Goal: Browse casually

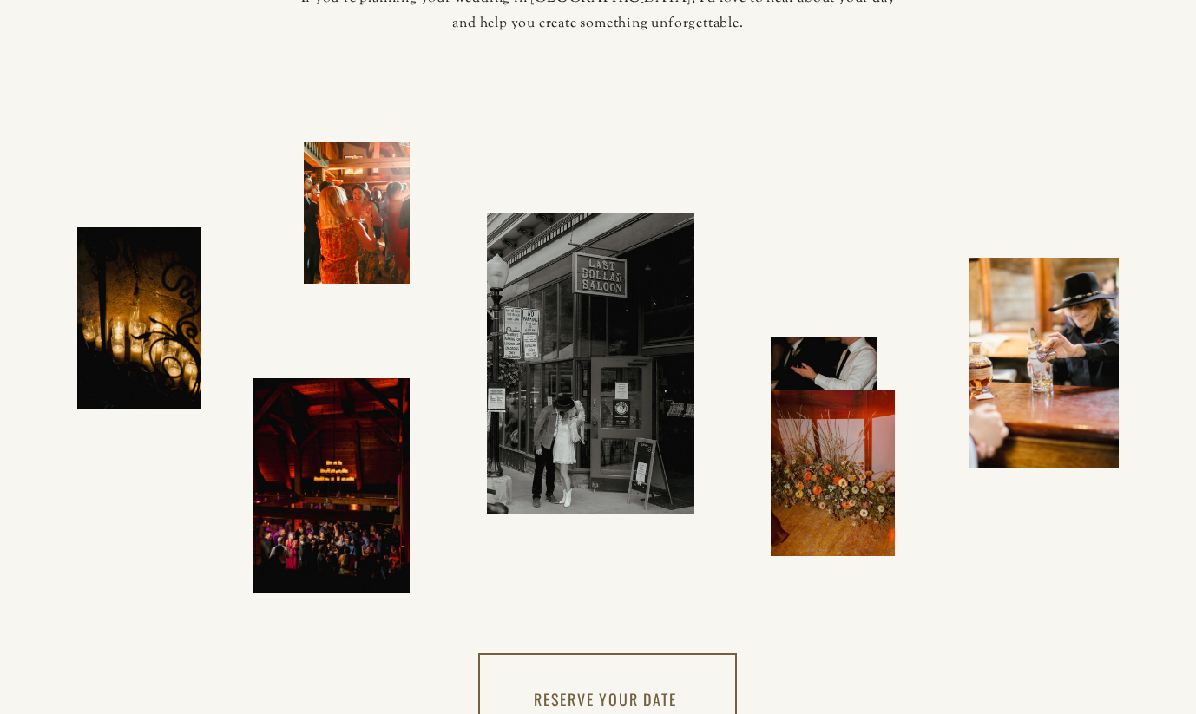
scroll to position [4672, 0]
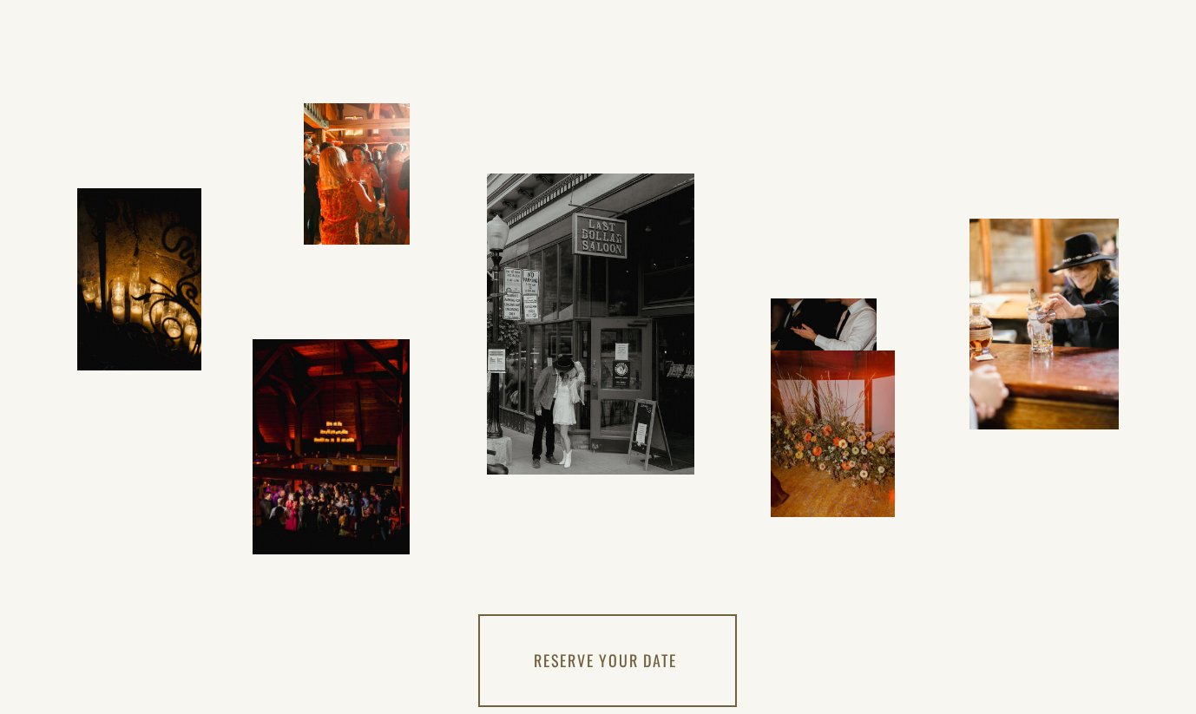
click at [814, 334] on div at bounding box center [803, 346] width 632 height 344
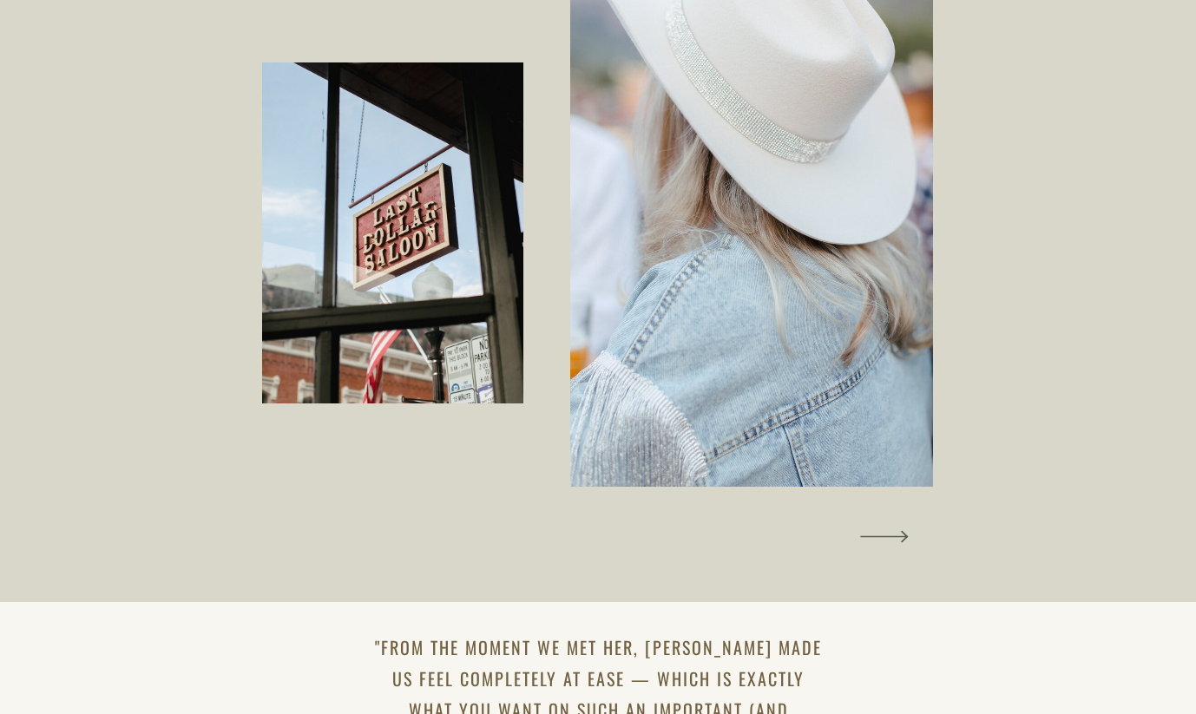
scroll to position [1658, 0]
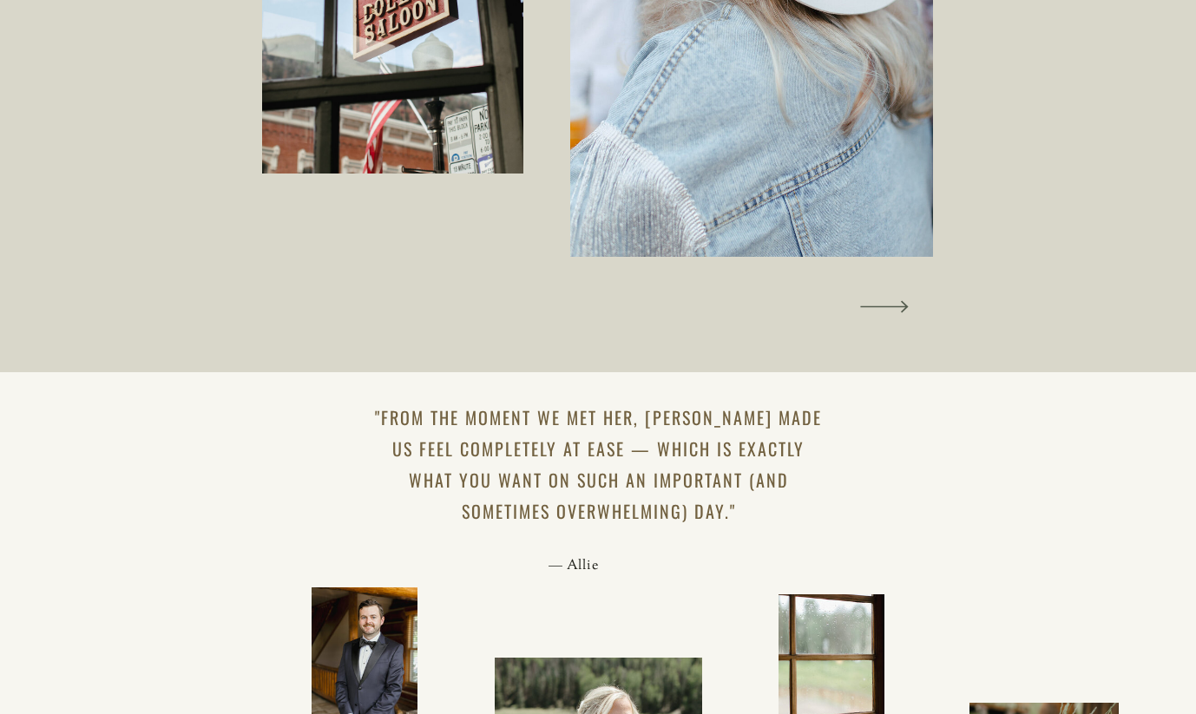
click at [900, 316] on icon at bounding box center [884, 306] width 62 height 65
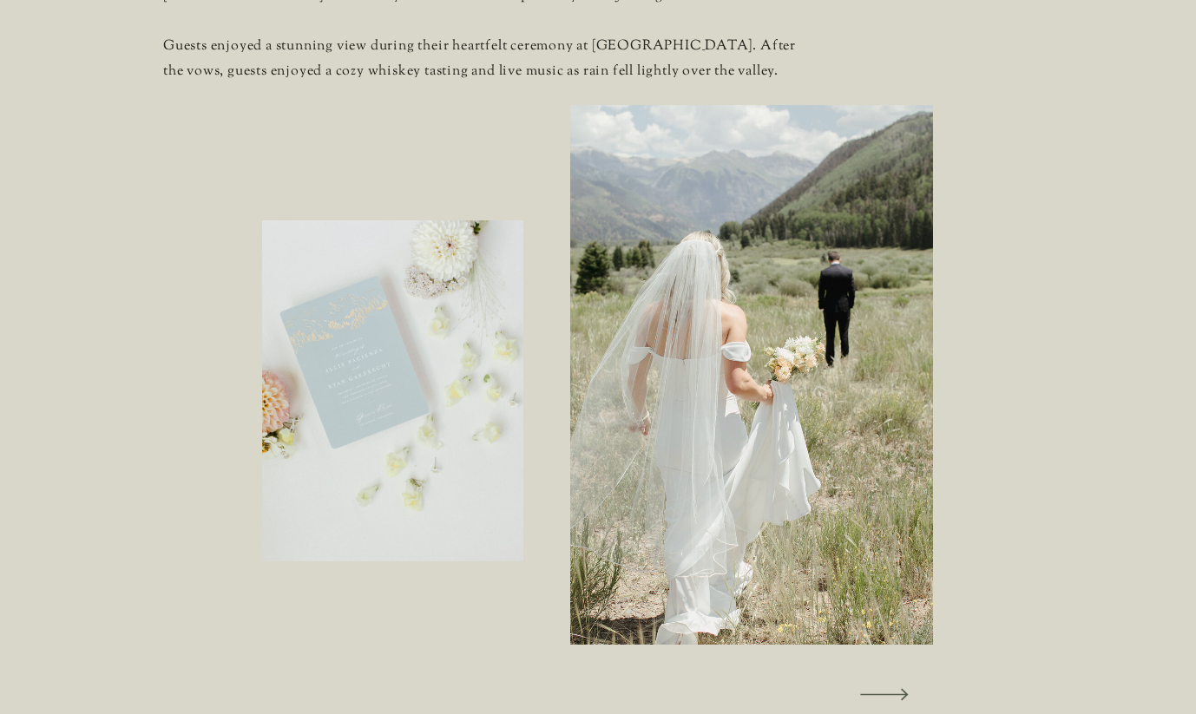
scroll to position [1272, 0]
click at [899, 696] on icon at bounding box center [884, 692] width 62 height 65
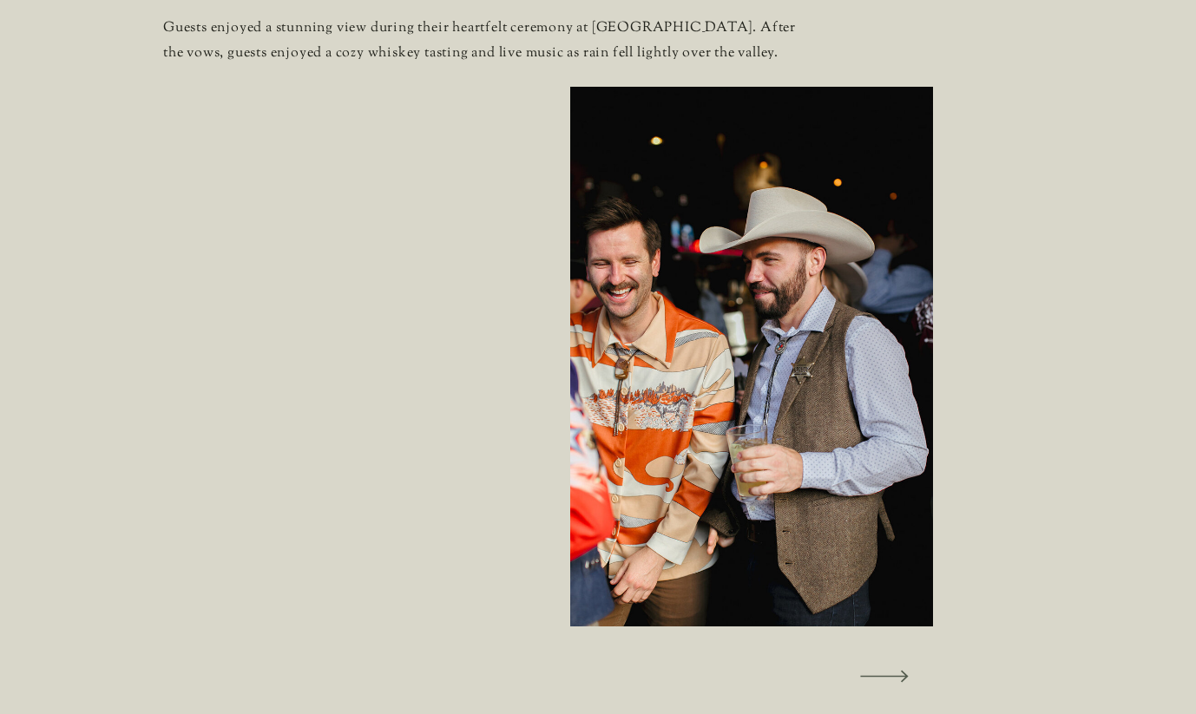
scroll to position [1291, 0]
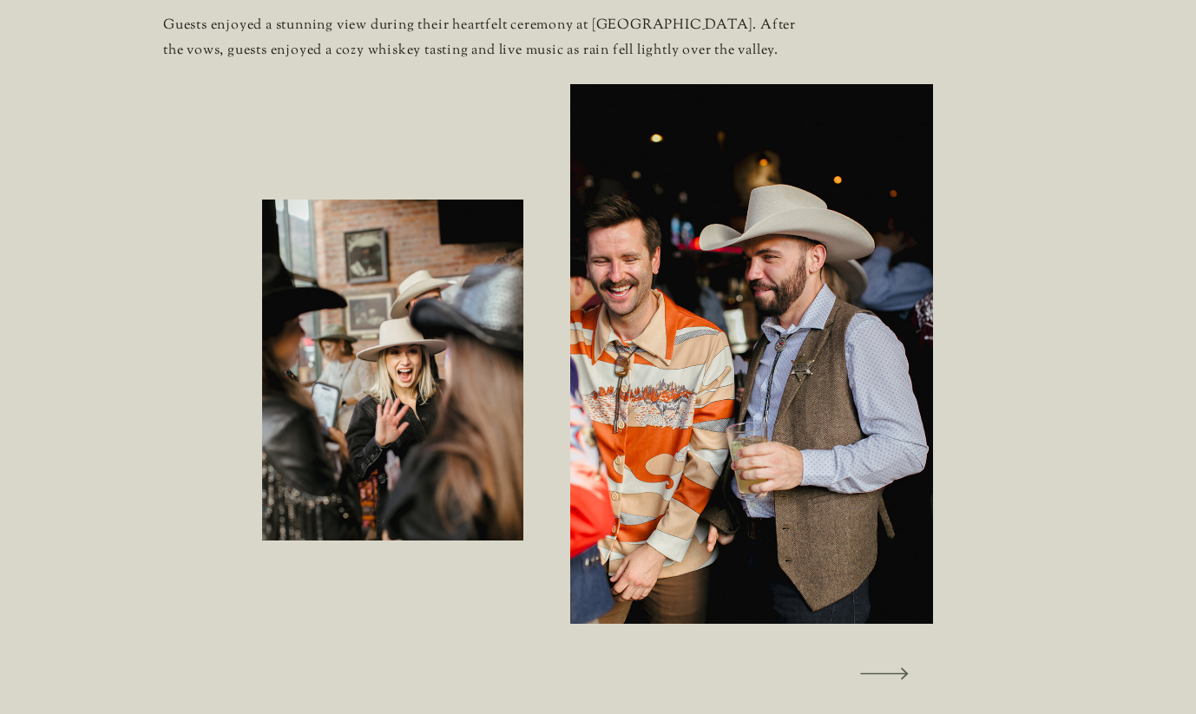
click at [898, 683] on icon at bounding box center [884, 673] width 62 height 65
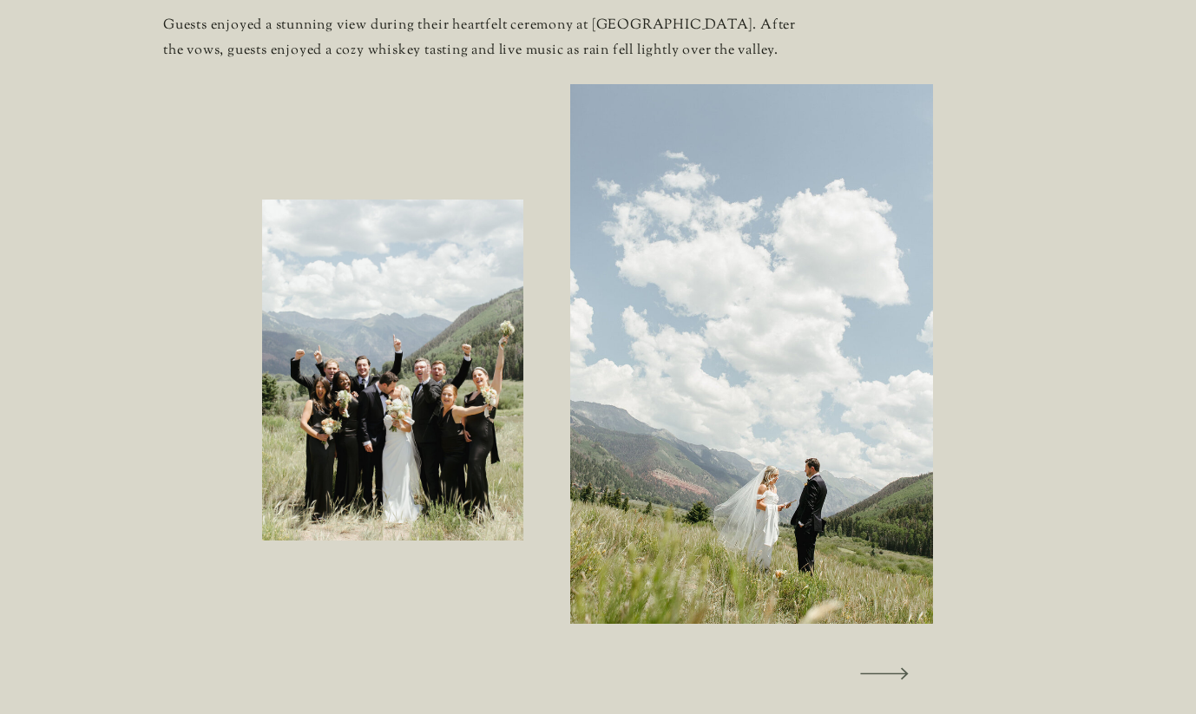
click at [889, 683] on icon at bounding box center [884, 673] width 62 height 65
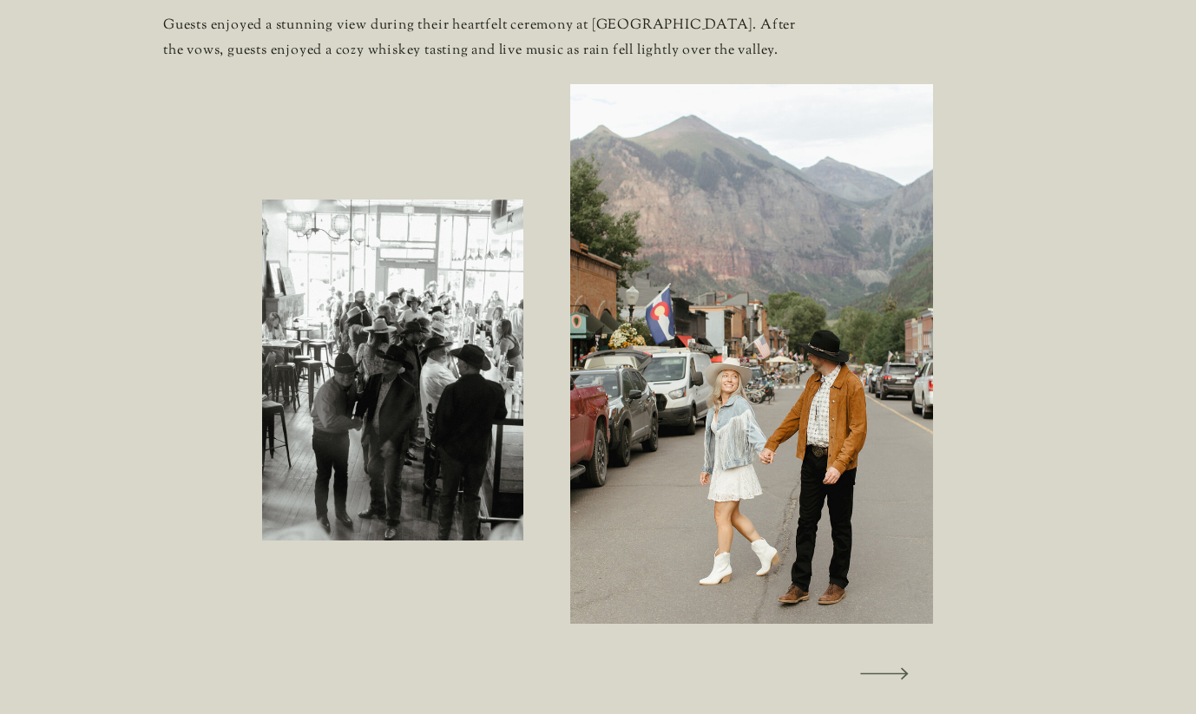
click at [889, 683] on icon at bounding box center [884, 673] width 62 height 65
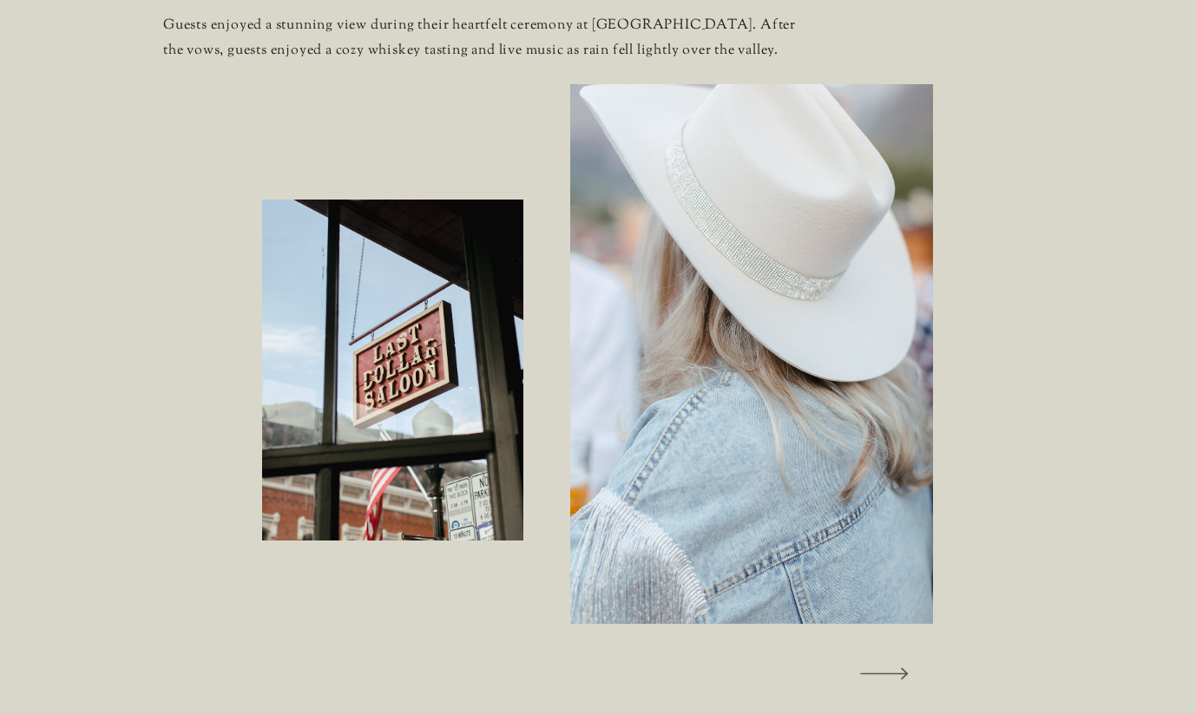
click at [889, 683] on icon at bounding box center [884, 673] width 62 height 65
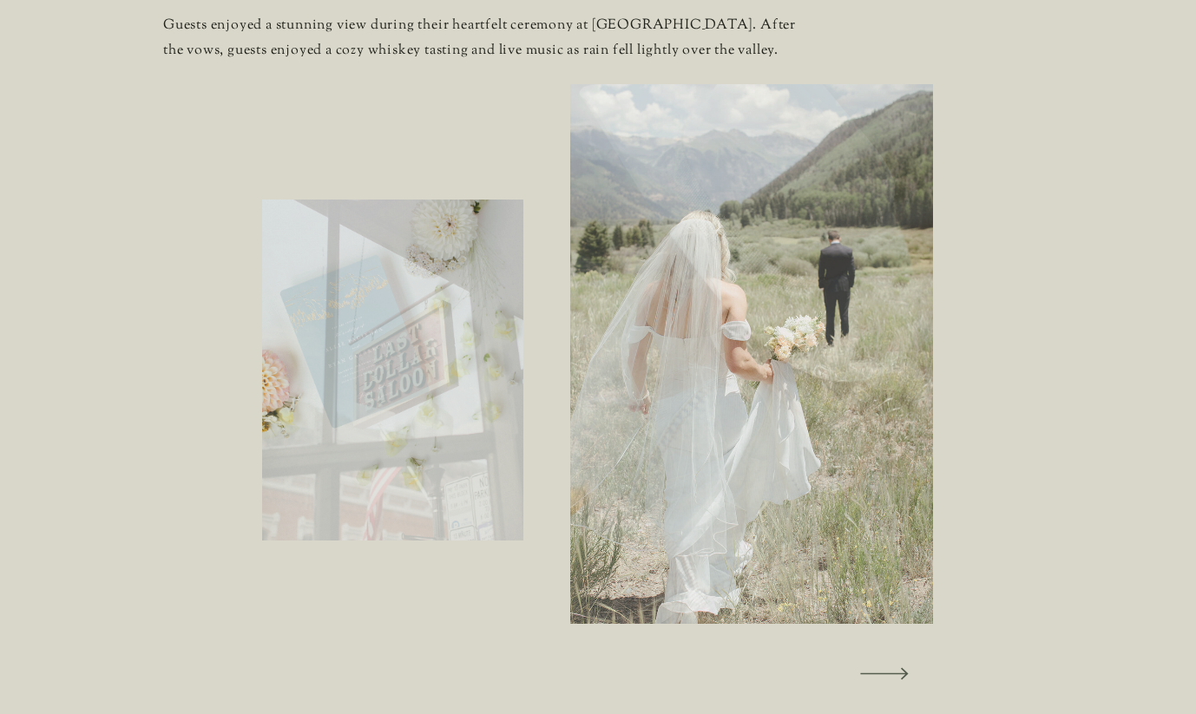
click at [889, 683] on icon at bounding box center [884, 673] width 62 height 65
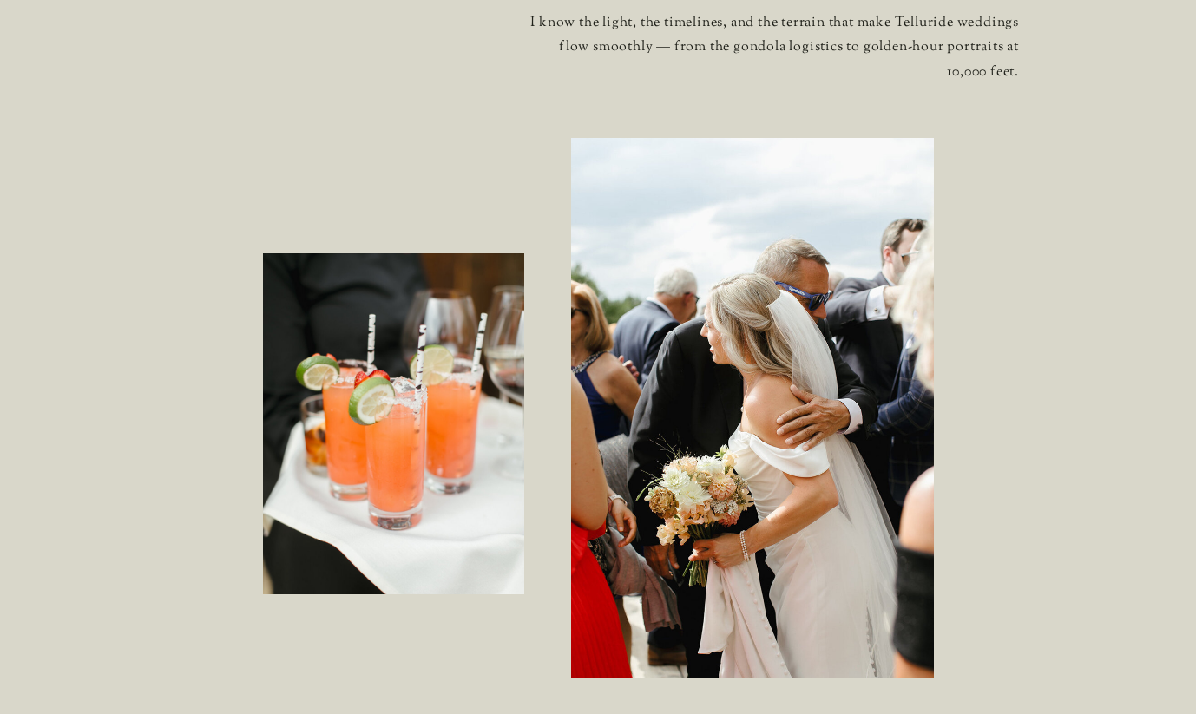
scroll to position [3046, 0]
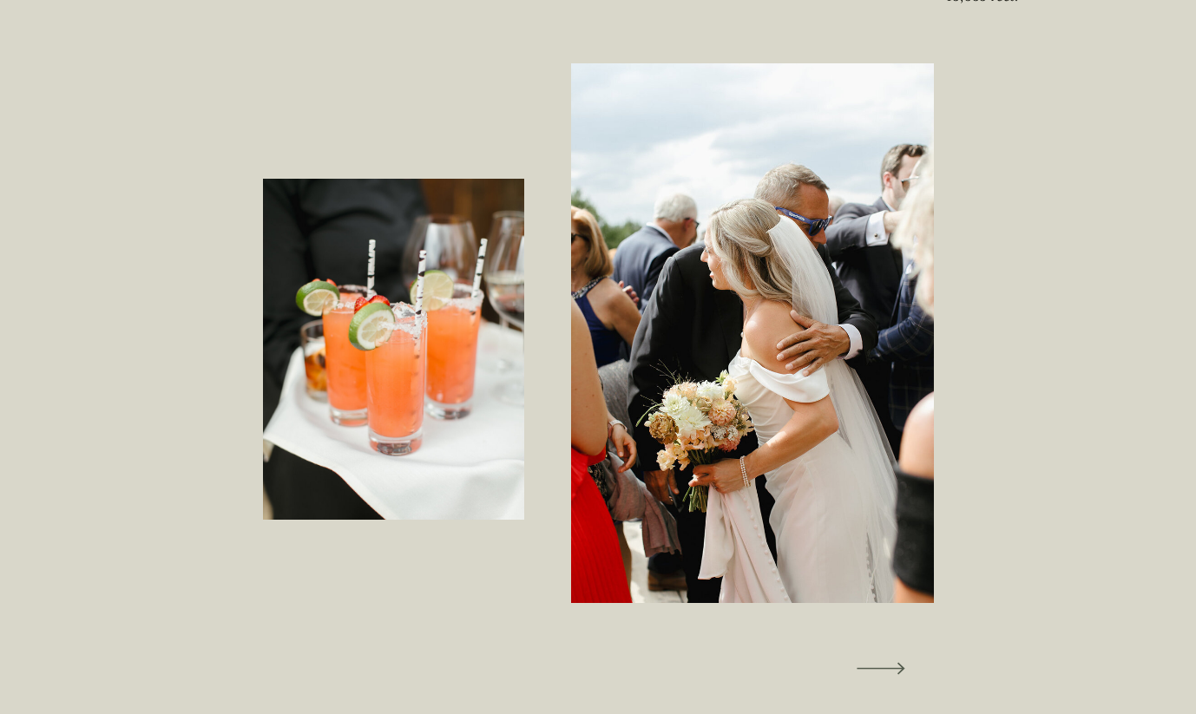
click at [876, 676] on icon at bounding box center [880, 668] width 62 height 65
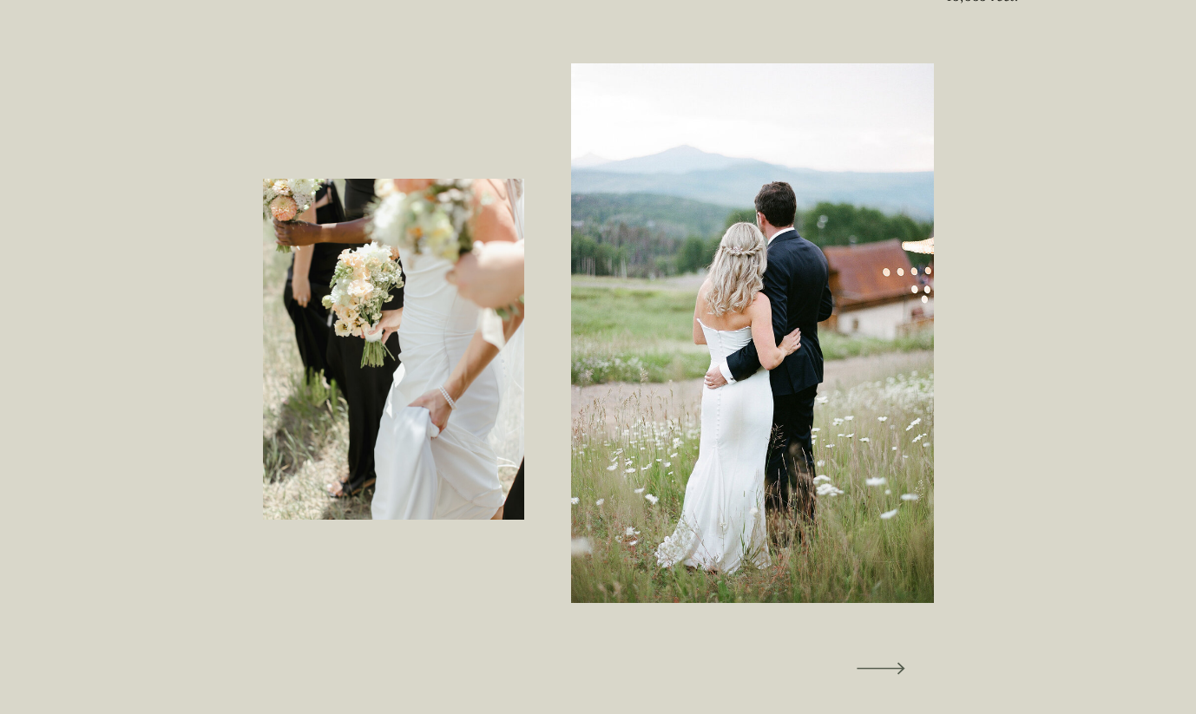
click at [876, 676] on icon at bounding box center [880, 668] width 62 height 65
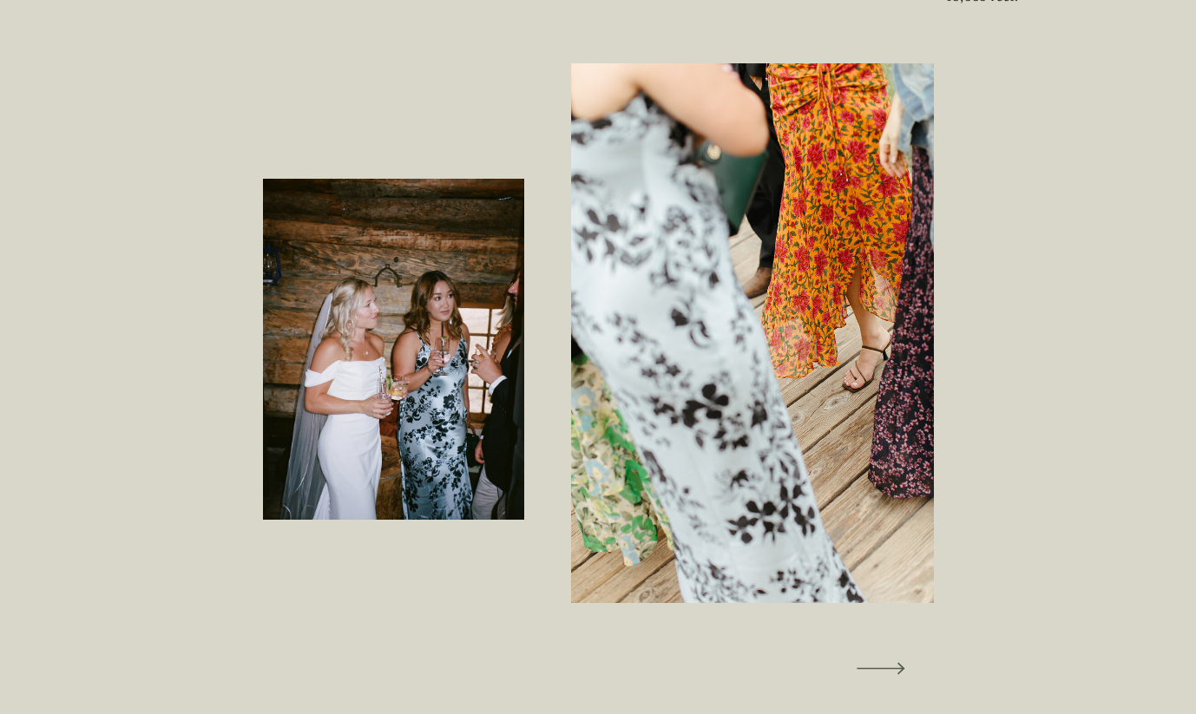
click at [876, 674] on icon at bounding box center [880, 668] width 62 height 65
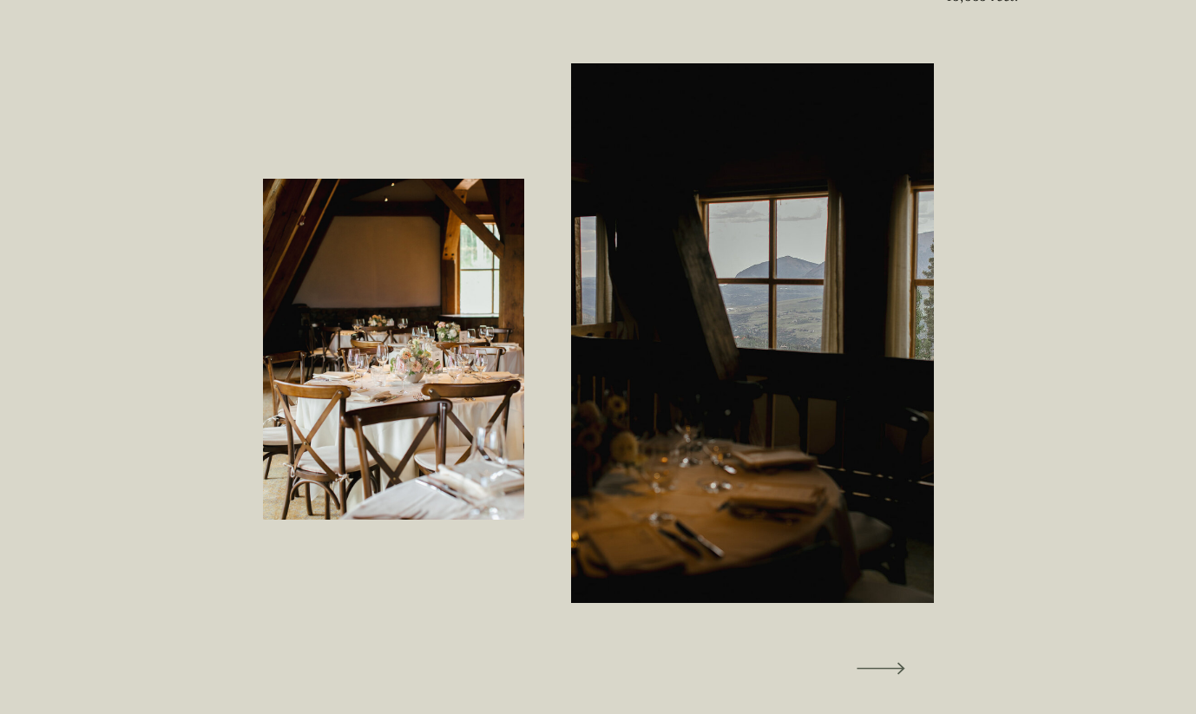
click at [876, 674] on icon at bounding box center [880, 668] width 62 height 65
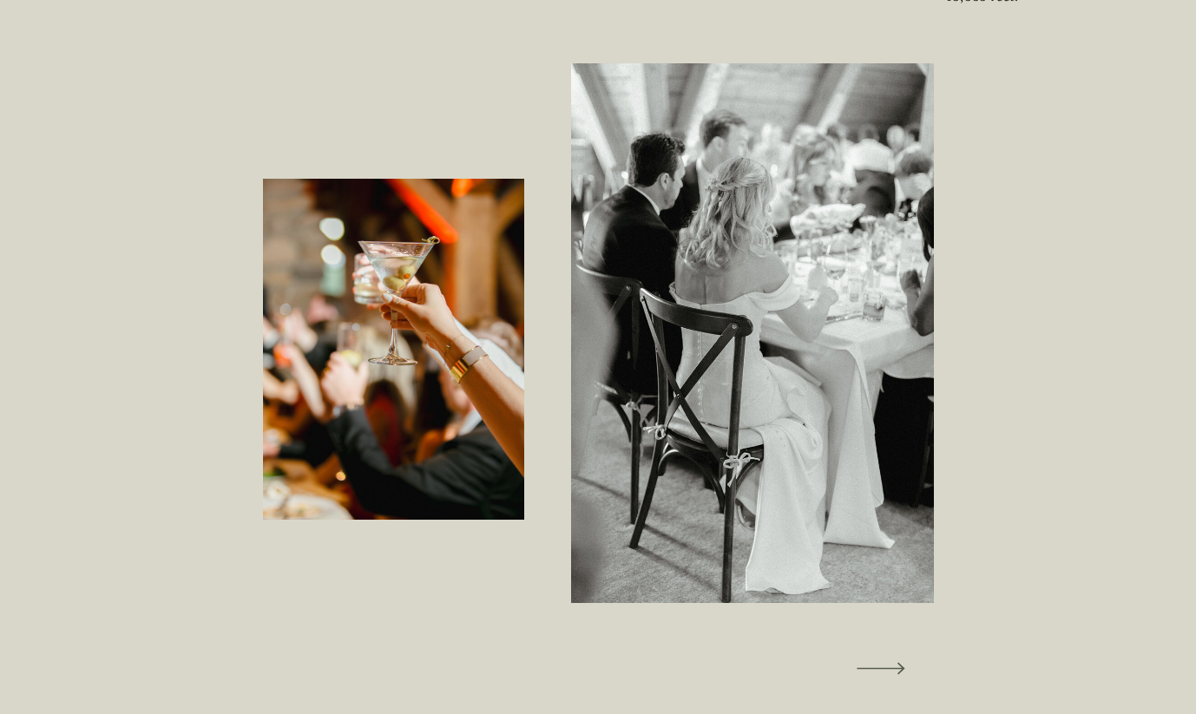
click at [876, 674] on icon at bounding box center [880, 668] width 62 height 65
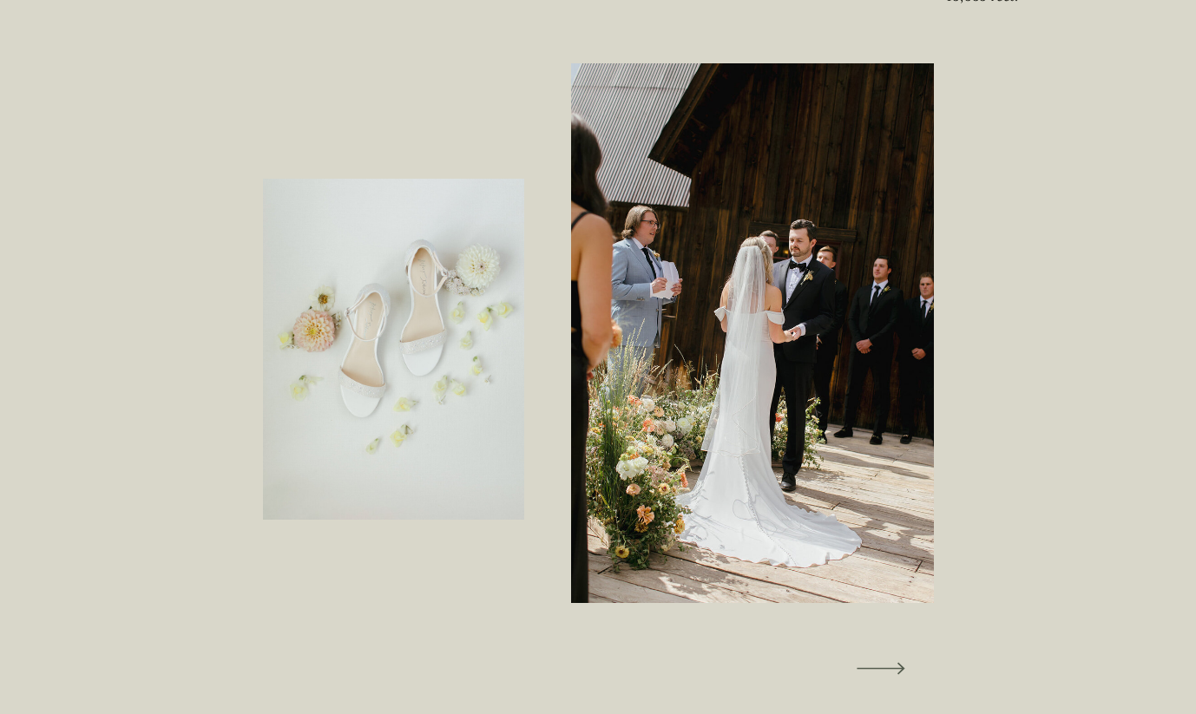
click at [876, 674] on icon at bounding box center [880, 668] width 62 height 65
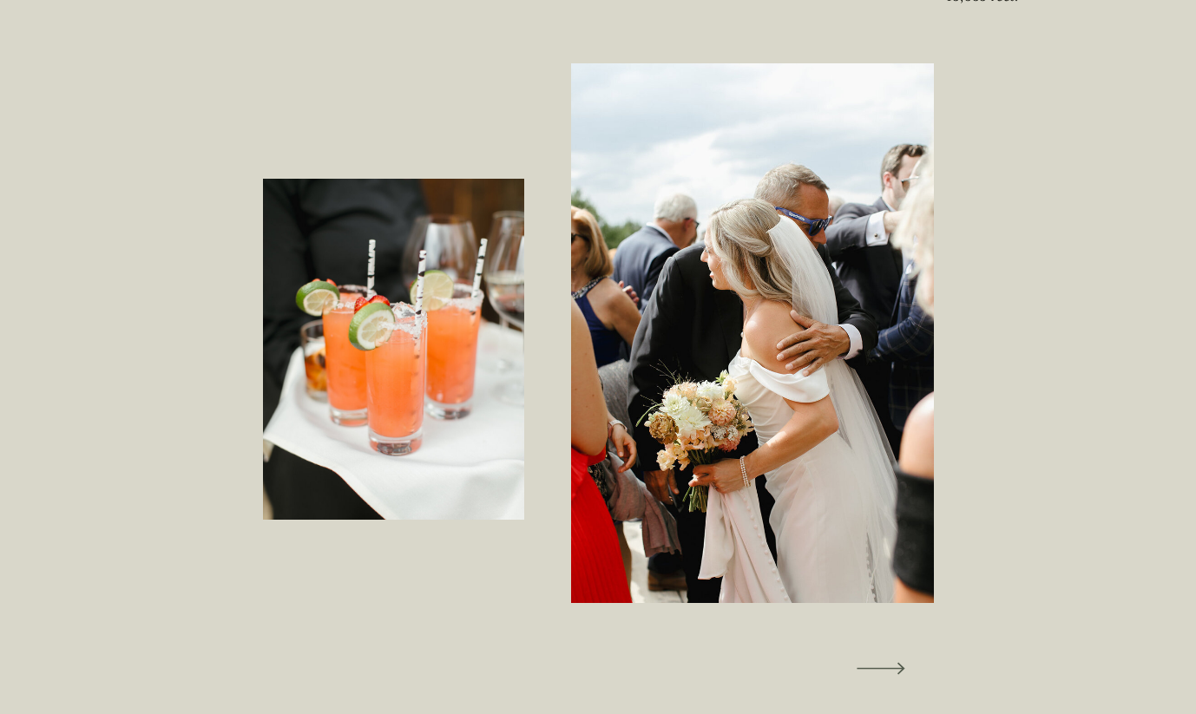
click at [876, 674] on icon at bounding box center [880, 668] width 62 height 65
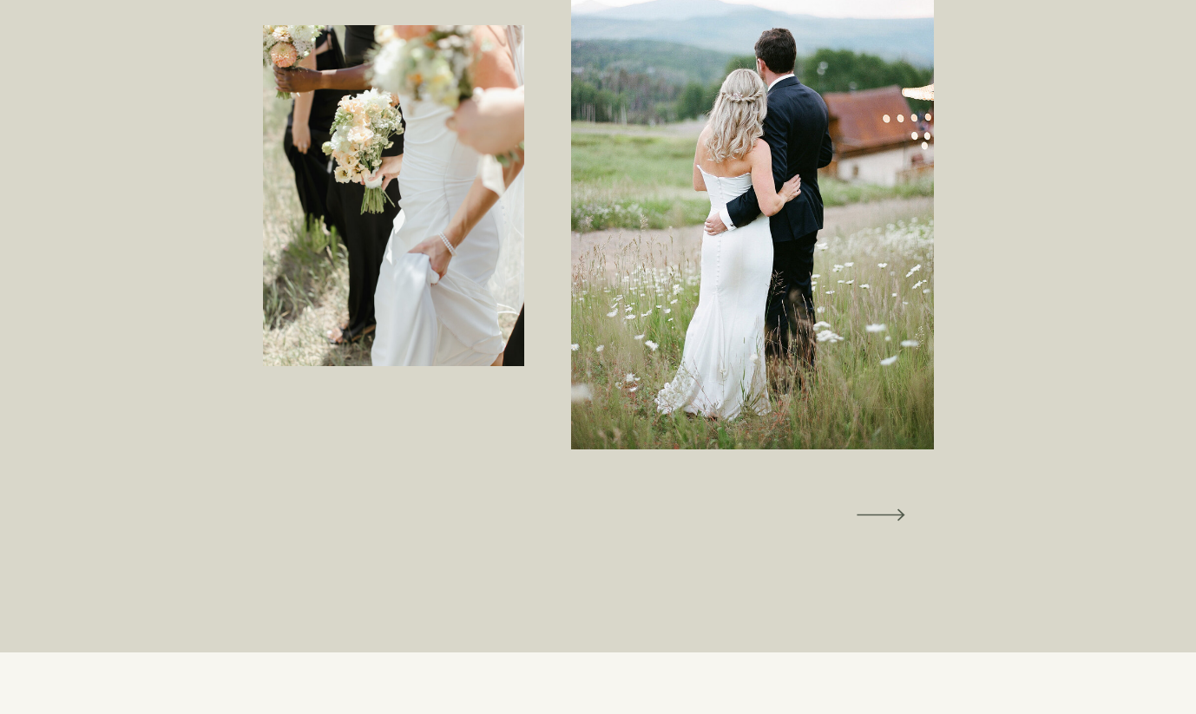
scroll to position [3059, 0]
